Goal: Transaction & Acquisition: Purchase product/service

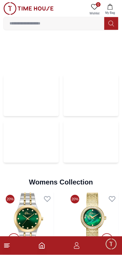
scroll to position [1259, 0]
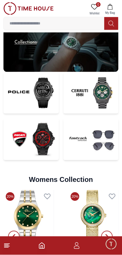
click at [43, 137] on img at bounding box center [30, 139] width 55 height 42
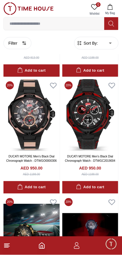
scroll to position [247, 0]
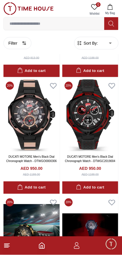
click at [100, 121] on img at bounding box center [90, 115] width 56 height 72
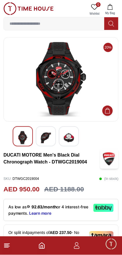
click at [48, 136] on img at bounding box center [46, 137] width 10 height 13
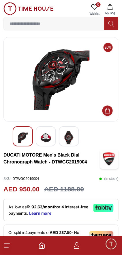
click at [73, 135] on img at bounding box center [69, 137] width 10 height 13
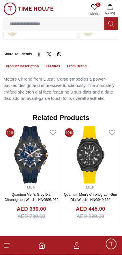
scroll to position [364, 0]
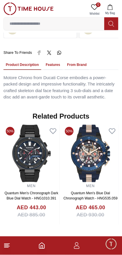
click at [62, 144] on img at bounding box center [90, 154] width 56 height 58
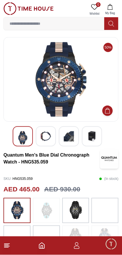
click at [44, 136] on img at bounding box center [46, 136] width 10 height 10
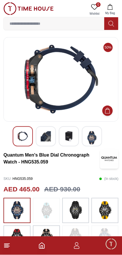
click at [70, 137] on img at bounding box center [69, 136] width 10 height 10
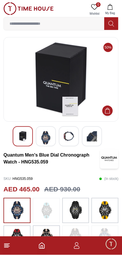
click at [89, 137] on img at bounding box center [92, 136] width 10 height 10
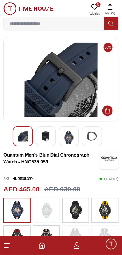
click at [77, 211] on img at bounding box center [75, 211] width 14 height 20
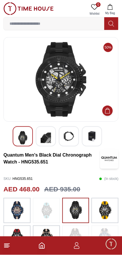
click at [107, 211] on img at bounding box center [105, 211] width 14 height 20
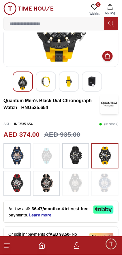
scroll to position [60, 0]
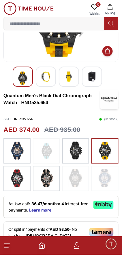
click at [17, 178] on img at bounding box center [17, 179] width 14 height 20
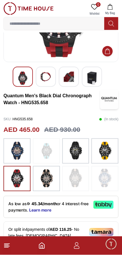
click at [49, 179] on img at bounding box center [46, 179] width 14 height 20
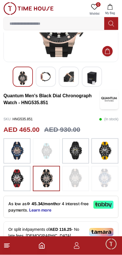
click at [22, 178] on img at bounding box center [17, 179] width 14 height 20
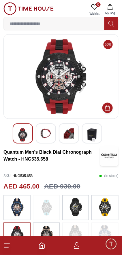
scroll to position [2, 0]
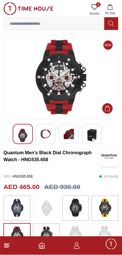
click at [48, 133] on img at bounding box center [46, 134] width 10 height 10
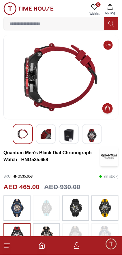
click at [69, 137] on img at bounding box center [69, 135] width 10 height 13
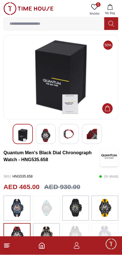
click at [95, 134] on img at bounding box center [92, 134] width 10 height 10
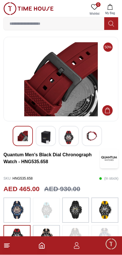
scroll to position [0, 0]
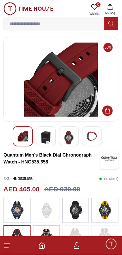
click at [17, 208] on img at bounding box center [17, 211] width 14 height 20
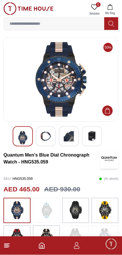
click at [47, 136] on img at bounding box center [46, 136] width 10 height 10
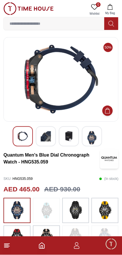
click at [71, 136] on img at bounding box center [69, 136] width 10 height 10
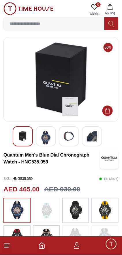
click at [93, 139] on img at bounding box center [92, 136] width 10 height 10
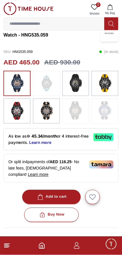
scroll to position [130, 0]
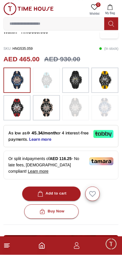
click at [104, 134] on icon at bounding box center [103, 134] width 3 height 4
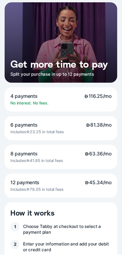
scroll to position [0, 0]
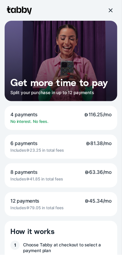
click at [109, 12] on div at bounding box center [110, 10] width 5 height 5
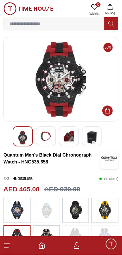
click at [103, 207] on img at bounding box center [105, 211] width 14 height 20
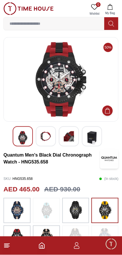
click at [17, 208] on img at bounding box center [17, 211] width 14 height 20
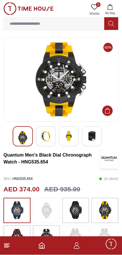
click at [111, 108] on button "Add to Cart" at bounding box center [107, 111] width 10 height 10
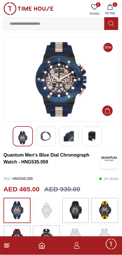
click at [83, 22] on input at bounding box center [54, 24] width 101 height 12
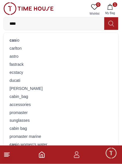
type input "*****"
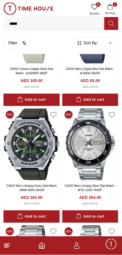
scroll to position [545, 0]
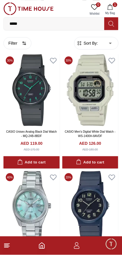
scroll to position [1299, 0]
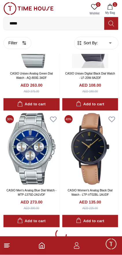
scroll to position [2229, 0]
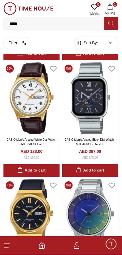
scroll to position [4483, 0]
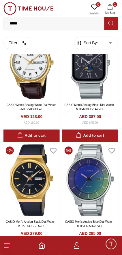
scroll to position [4574, 0]
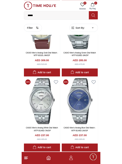
scroll to position [4858, 0]
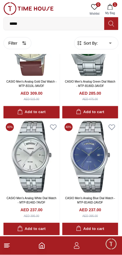
click at [70, 25] on input "*****" at bounding box center [54, 24] width 101 height 12
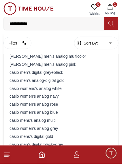
type input "**********"
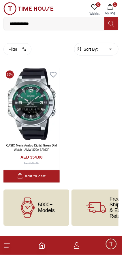
click at [23, 121] on img at bounding box center [31, 104] width 56 height 72
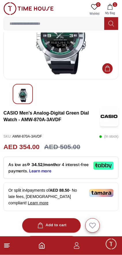
scroll to position [45, 0]
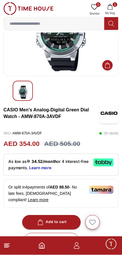
click at [109, 64] on icon "Add to Cart" at bounding box center [108, 65] width 6 height 6
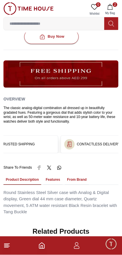
scroll to position [0, 110]
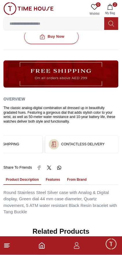
click at [53, 175] on button "Features" at bounding box center [52, 180] width 19 height 10
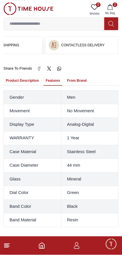
scroll to position [350, 0]
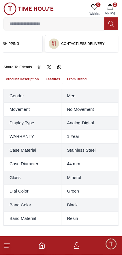
click at [77, 75] on button "From Brand" at bounding box center [77, 80] width 24 height 10
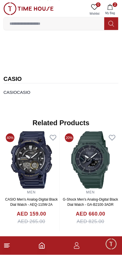
scroll to position [416, 0]
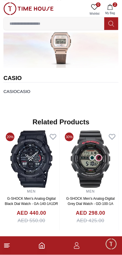
click at [59, 159] on img at bounding box center [31, 159] width 56 height 58
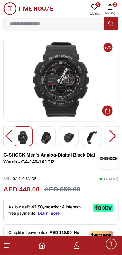
click at [50, 135] on img at bounding box center [46, 137] width 10 height 13
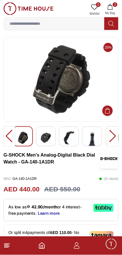
click at [75, 134] on div at bounding box center [69, 136] width 20 height 20
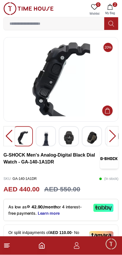
click at [97, 135] on img at bounding box center [92, 137] width 10 height 13
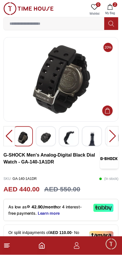
click at [97, 135] on img at bounding box center [92, 149] width 10 height 36
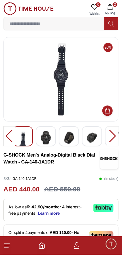
click at [97, 136] on div at bounding box center [92, 136] width 20 height 20
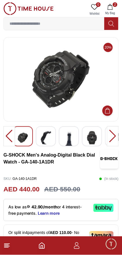
click at [98, 138] on div at bounding box center [92, 136] width 20 height 20
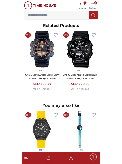
scroll to position [420, 0]
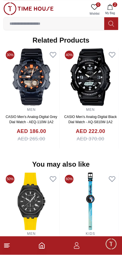
click at [79, 24] on input at bounding box center [54, 24] width 101 height 12
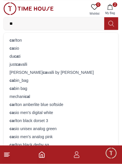
type input "***"
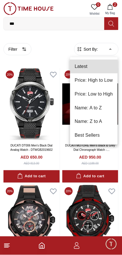
click at [18, 49] on div at bounding box center [61, 127] width 122 height 255
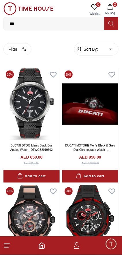
click at [19, 49] on button "Filter" at bounding box center [17, 49] width 28 height 12
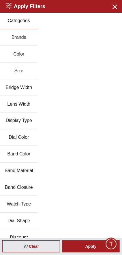
click at [22, 53] on button "Color" at bounding box center [19, 54] width 38 height 17
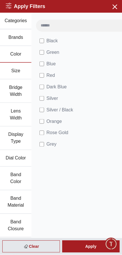
click at [78, 160] on div "Black Green Blue Red Dark Blue Silver Silver / Black Orange Rose Gold Grey Whit…" at bounding box center [85, 157] width 109 height 289
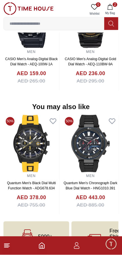
scroll to position [478, 0]
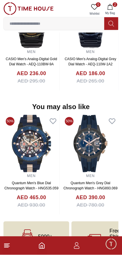
click at [42, 141] on img at bounding box center [31, 144] width 56 height 58
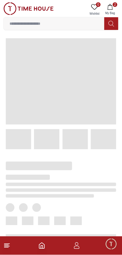
click at [39, 139] on span at bounding box center [46, 139] width 25 height 20
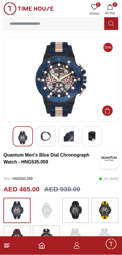
click at [46, 138] on img at bounding box center [46, 136] width 10 height 10
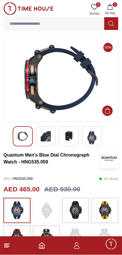
click at [16, 136] on div at bounding box center [23, 136] width 20 height 20
click at [48, 136] on img at bounding box center [46, 136] width 10 height 10
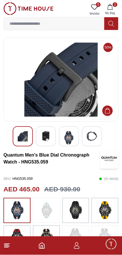
click at [69, 142] on img at bounding box center [69, 137] width 10 height 13
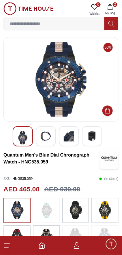
click at [97, 138] on div at bounding box center [92, 136] width 20 height 20
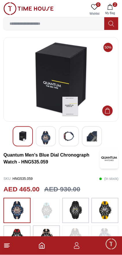
click at [73, 136] on img at bounding box center [69, 136] width 10 height 10
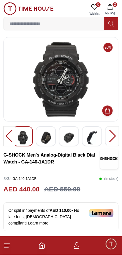
click at [8, 247] on line at bounding box center [6, 247] width 5 height 0
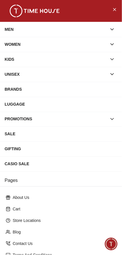
scroll to position [1, 0]
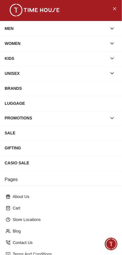
click at [111, 29] on icon "button" at bounding box center [112, 29] width 6 height 6
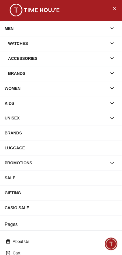
click at [103, 42] on div "Watches" at bounding box center [57, 43] width 99 height 10
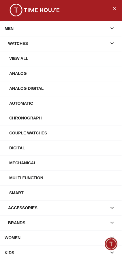
click at [112, 44] on icon "button" at bounding box center [112, 43] width 3 height 1
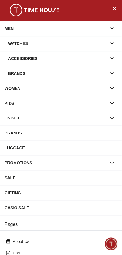
click at [112, 44] on icon "button" at bounding box center [112, 43] width 3 height 1
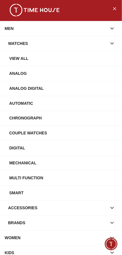
click at [82, 59] on div "View All" at bounding box center [63, 58] width 108 height 10
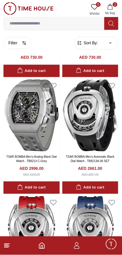
scroll to position [100, 0]
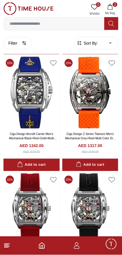
scroll to position [3294, 0]
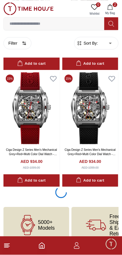
scroll to position [3374, 0]
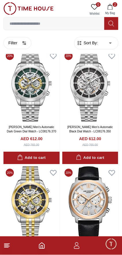
scroll to position [5663, 0]
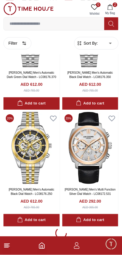
scroll to position [5705, 0]
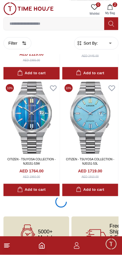
scroll to position [8021, 0]
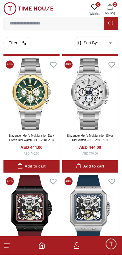
scroll to position [10257, 0]
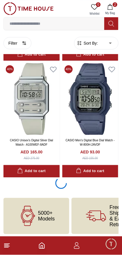
scroll to position [11513, 0]
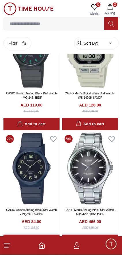
scroll to position [13853, 0]
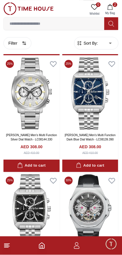
scroll to position [16102, 0]
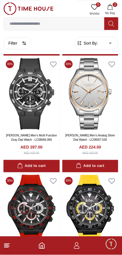
scroll to position [17289, 0]
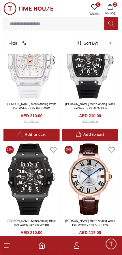
scroll to position [18537, 0]
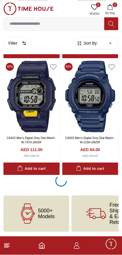
scroll to position [19709, 0]
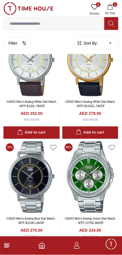
scroll to position [22050, 0]
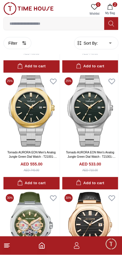
scroll to position [24289, 0]
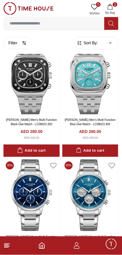
scroll to position [25480, 0]
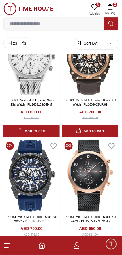
scroll to position [26659, 0]
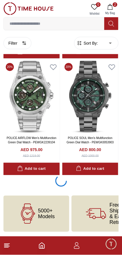
scroll to position [27905, 0]
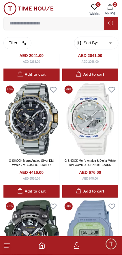
scroll to position [29134, 0]
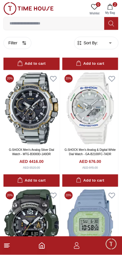
click at [35, 145] on img at bounding box center [31, 109] width 56 height 72
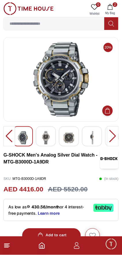
click at [112, 136] on div at bounding box center [113, 136] width 12 height 20
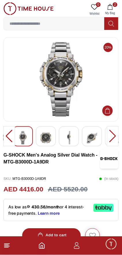
click at [112, 136] on div at bounding box center [113, 136] width 12 height 20
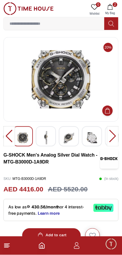
click at [110, 134] on div at bounding box center [113, 136] width 12 height 20
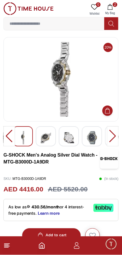
click at [110, 135] on div at bounding box center [113, 136] width 12 height 20
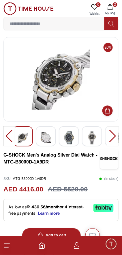
click at [112, 136] on div at bounding box center [113, 136] width 12 height 20
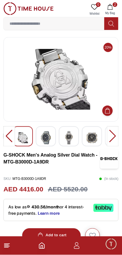
click at [110, 136] on div at bounding box center [113, 136] width 12 height 20
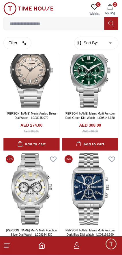
scroll to position [15996, 0]
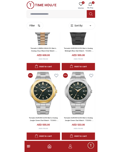
scroll to position [24199, 0]
